Goal: Information Seeking & Learning: Find specific fact

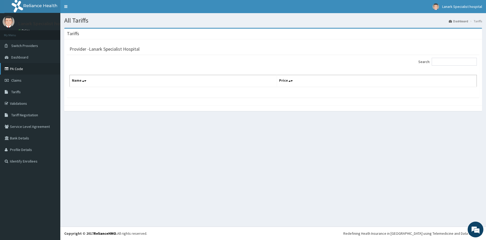
click at [19, 69] on link "PA Code" at bounding box center [30, 69] width 60 height 12
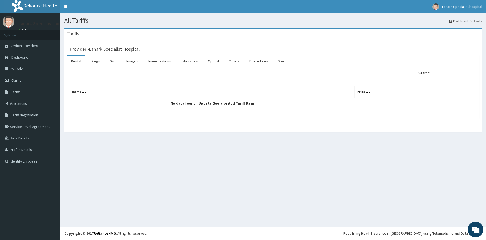
click at [256, 62] on link "Procedures" at bounding box center [258, 61] width 27 height 11
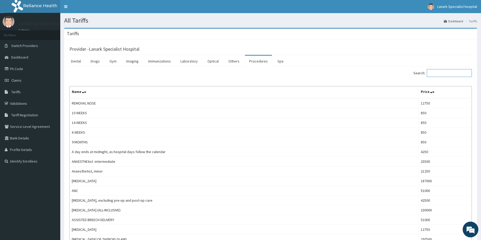
click at [438, 72] on input "Search:" at bounding box center [449, 73] width 45 height 8
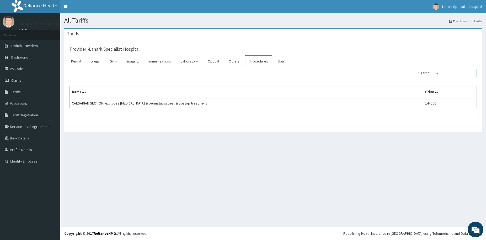
type input "c"
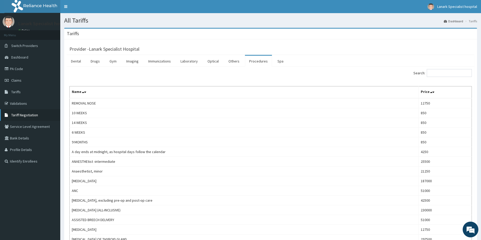
click at [25, 116] on span "Tariff Negotiation" at bounding box center [24, 114] width 27 height 5
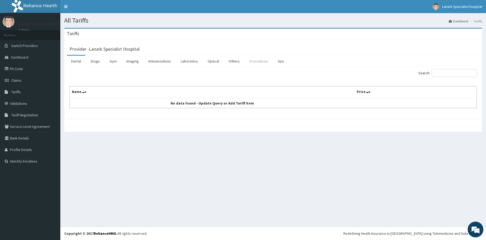
click at [255, 62] on link "Procedures" at bounding box center [258, 61] width 27 height 11
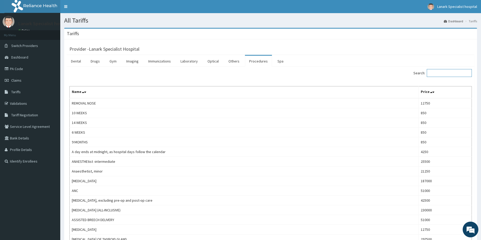
click at [437, 69] on input "Search:" at bounding box center [449, 73] width 45 height 8
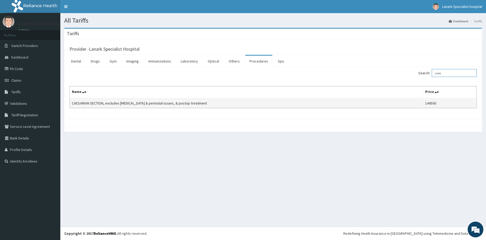
type input "caes"
click at [439, 102] on td "144500" at bounding box center [450, 103] width 54 height 10
click at [23, 112] on link "Tariff Negotiation" at bounding box center [30, 115] width 60 height 12
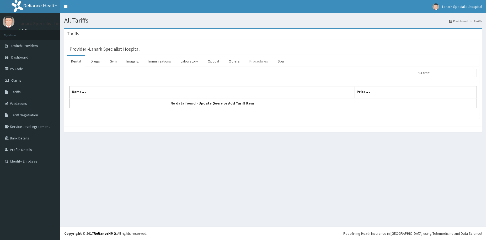
click at [256, 62] on link "Procedures" at bounding box center [258, 61] width 27 height 11
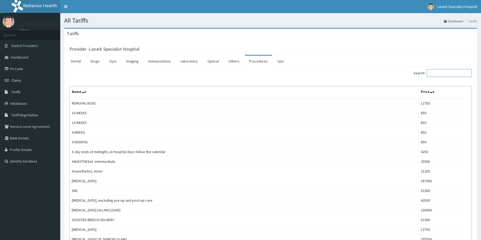
click at [439, 71] on input "Search:" at bounding box center [449, 73] width 45 height 8
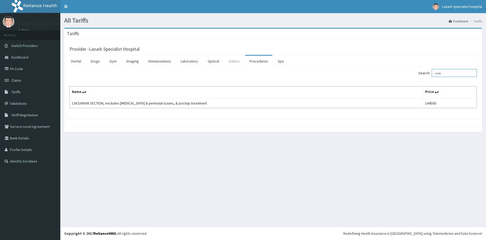
type input "caes"
click at [231, 64] on link "Others" at bounding box center [233, 61] width 19 height 11
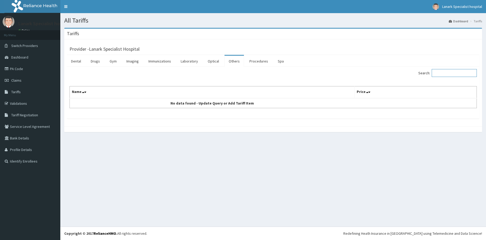
click at [441, 73] on input "Search:" at bounding box center [454, 73] width 45 height 8
type input "caes"
click at [161, 63] on link "Immunizations" at bounding box center [159, 61] width 31 height 11
click at [139, 61] on link "Imaging" at bounding box center [132, 61] width 21 height 11
click at [112, 64] on link "Gym" at bounding box center [112, 61] width 15 height 11
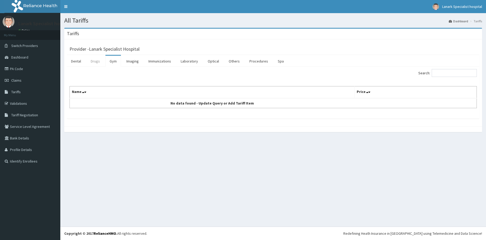
click at [94, 60] on link "Drugs" at bounding box center [96, 61] width 18 height 11
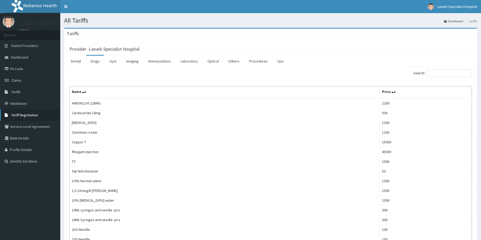
click at [27, 114] on span "Tariff Negotiation" at bounding box center [24, 114] width 27 height 5
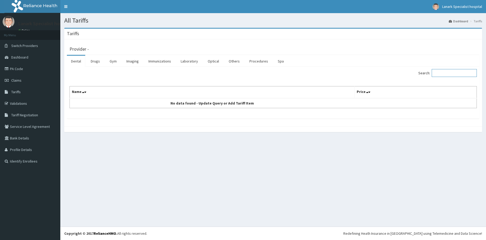
click at [440, 74] on input "Search:" at bounding box center [454, 73] width 45 height 8
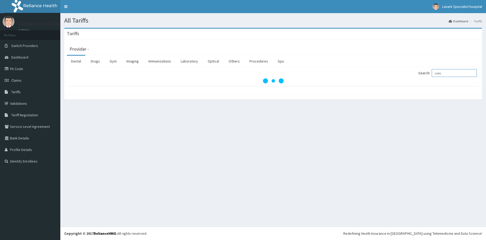
type input "caes"
click at [259, 63] on link "Procedures" at bounding box center [258, 61] width 27 height 11
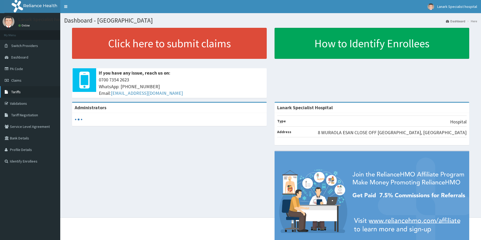
click at [18, 90] on span "Tariffs" at bounding box center [15, 91] width 9 height 5
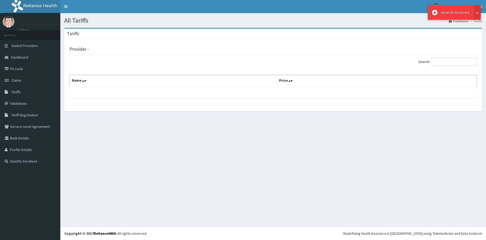
click at [434, 12] on icon at bounding box center [435, 13] width 6 height 6
click at [475, 12] on button at bounding box center [477, 12] width 7 height 14
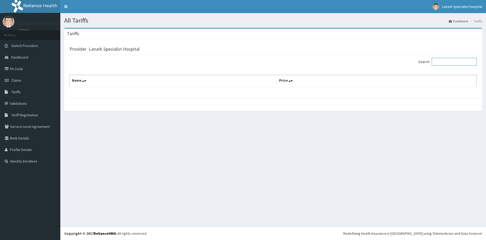
click at [440, 61] on input "Search:" at bounding box center [454, 62] width 45 height 8
click at [28, 113] on span "Tariff Negotiation" at bounding box center [24, 114] width 27 height 5
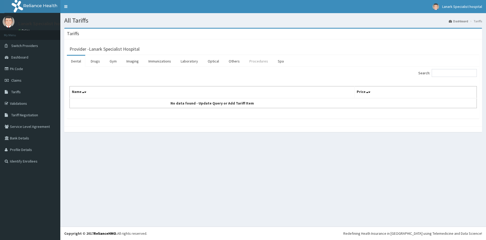
click at [256, 60] on link "Procedures" at bounding box center [258, 61] width 27 height 11
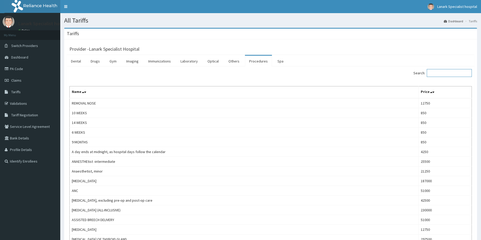
click at [441, 73] on input "Search:" at bounding box center [449, 73] width 45 height 8
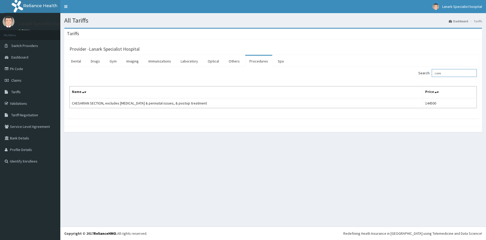
type input "caes"
click at [24, 114] on span "Tariff Negotiation" at bounding box center [24, 114] width 27 height 5
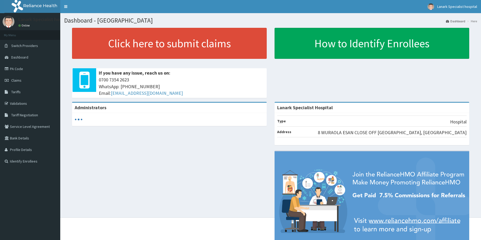
click at [30, 112] on link "Tariff Negotiation" at bounding box center [30, 115] width 60 height 12
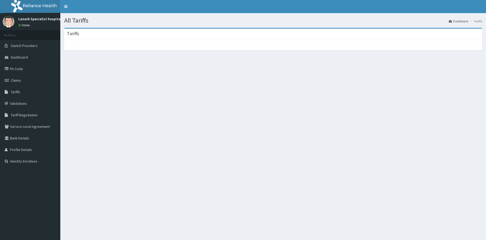
click at [87, 42] on div at bounding box center [273, 41] width 418 height 5
click at [20, 92] on link "Tariffs" at bounding box center [30, 92] width 60 height 12
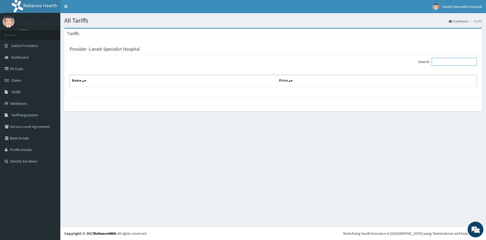
click at [439, 61] on input "Search:" at bounding box center [454, 62] width 45 height 8
click at [449, 64] on input "Search:" at bounding box center [454, 62] width 45 height 8
click at [21, 115] on span "Tariff Negotiation" at bounding box center [24, 114] width 27 height 5
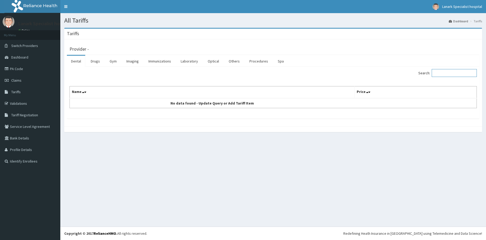
click at [446, 71] on input "Search:" at bounding box center [454, 73] width 45 height 8
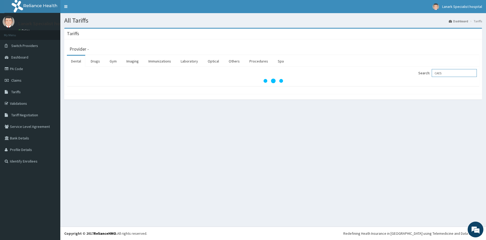
type input "CAES"
click at [17, 68] on link "PA Code" at bounding box center [30, 69] width 60 height 12
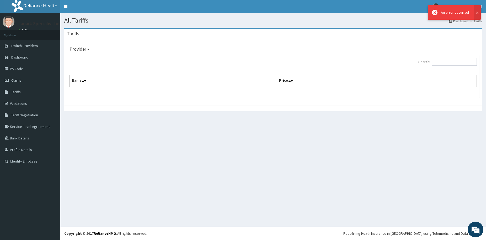
click at [434, 12] on icon at bounding box center [435, 13] width 6 height 6
click at [444, 65] on input "Search:" at bounding box center [454, 62] width 45 height 8
click at [35, 115] on span "Tariff Negotiation" at bounding box center [24, 114] width 27 height 5
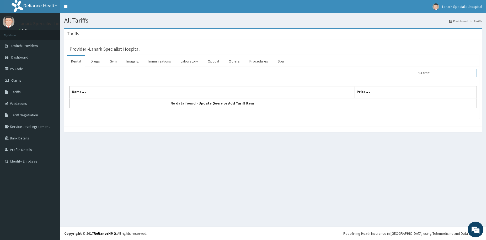
click at [449, 71] on input "Search:" at bounding box center [454, 73] width 45 height 8
click at [98, 63] on link "Drugs" at bounding box center [96, 61] width 18 height 11
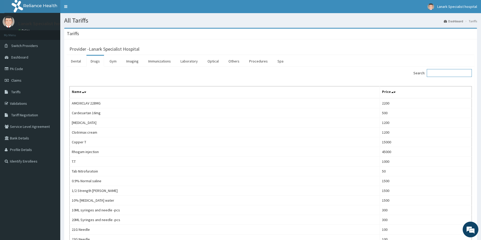
click at [440, 71] on input "Search:" at bounding box center [449, 73] width 45 height 8
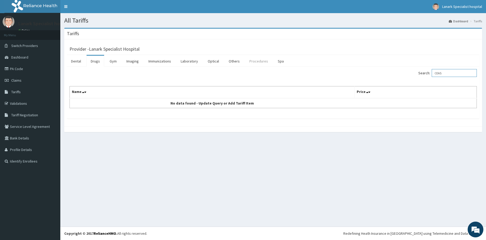
type input "CEAS"
click at [259, 62] on link "Procedures" at bounding box center [258, 61] width 27 height 11
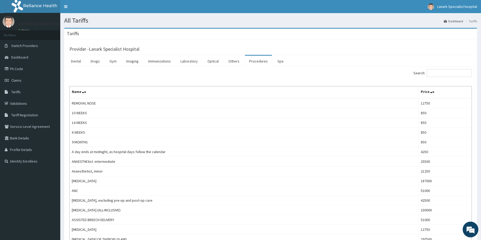
click at [436, 78] on div "Search:" at bounding box center [373, 73] width 197 height 9
click at [436, 71] on input "Search:" at bounding box center [449, 73] width 45 height 8
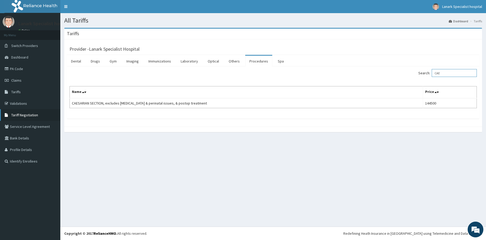
type input "CAE"
click at [24, 117] on span "Tariff Negotiation" at bounding box center [24, 114] width 27 height 5
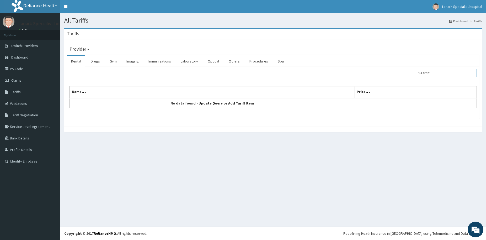
click at [444, 71] on input "Search:" at bounding box center [454, 73] width 45 height 8
type input "C"
click at [232, 60] on link "Others" at bounding box center [233, 61] width 19 height 11
click at [441, 72] on input "Search:" at bounding box center [454, 73] width 45 height 8
type input "C"
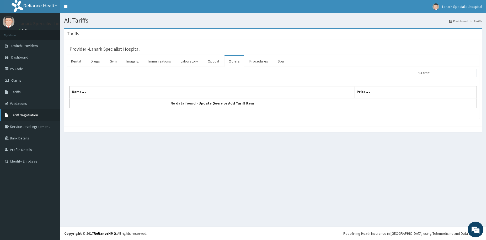
click at [14, 115] on span "Tariff Negotiation" at bounding box center [24, 114] width 27 height 5
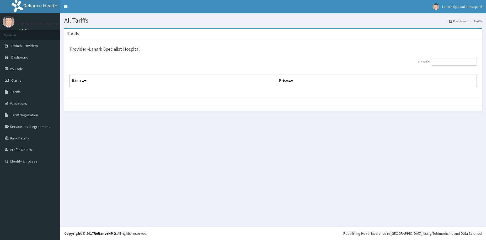
click at [446, 58] on div "Search: Name Price" at bounding box center [273, 76] width 412 height 42
click at [444, 64] on input "Search:" at bounding box center [454, 62] width 45 height 8
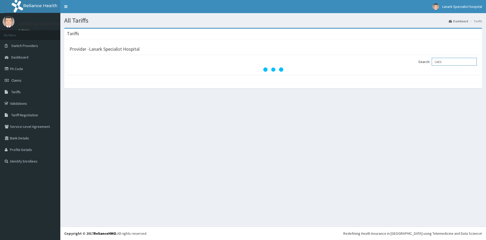
type input "CAES"
click at [15, 71] on link "PA Code" at bounding box center [30, 69] width 60 height 12
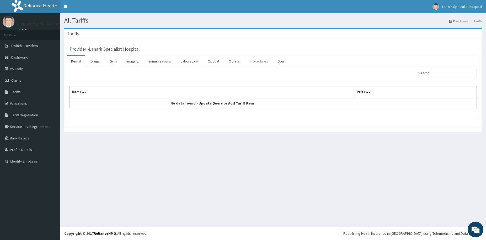
click at [262, 62] on link "Procedures" at bounding box center [258, 61] width 27 height 11
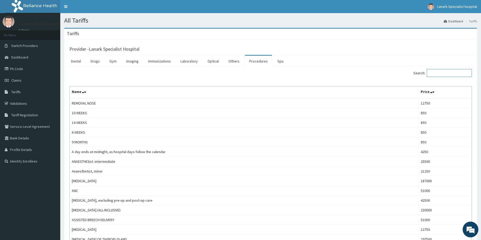
click at [437, 77] on input "Search:" at bounding box center [449, 73] width 45 height 8
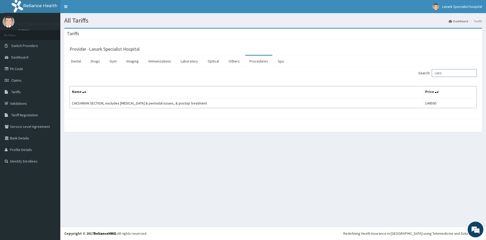
type input "CAES"
click at [230, 60] on link "Others" at bounding box center [233, 61] width 19 height 11
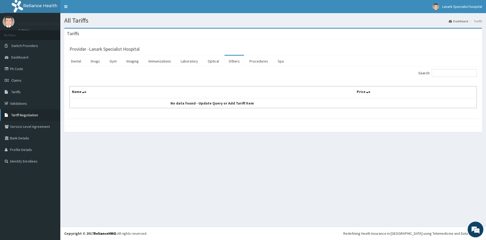
click at [17, 117] on span "Tariff Negotiation" at bounding box center [24, 114] width 27 height 5
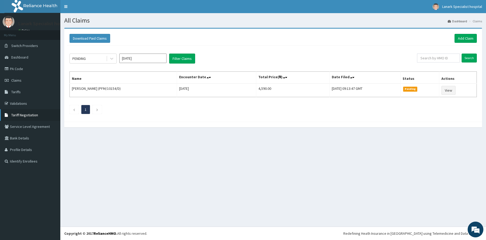
click at [24, 115] on span "Tariff Negotiation" at bounding box center [24, 114] width 27 height 5
